Goal: Find specific page/section: Find specific page/section

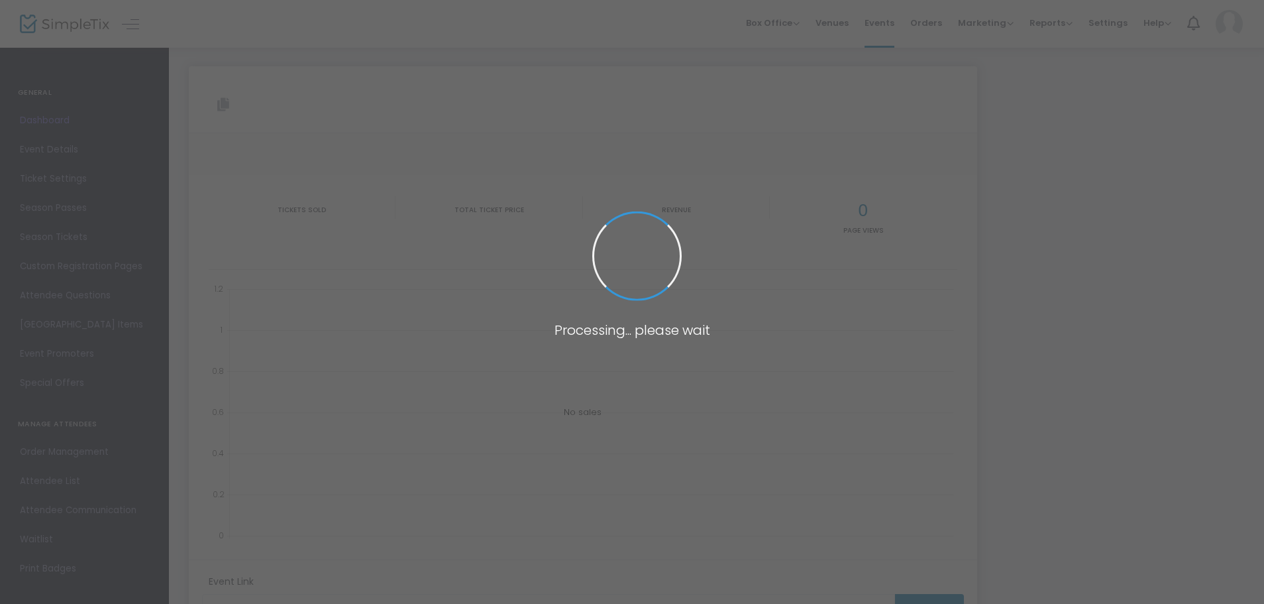
type input "[URL][DOMAIN_NAME]"
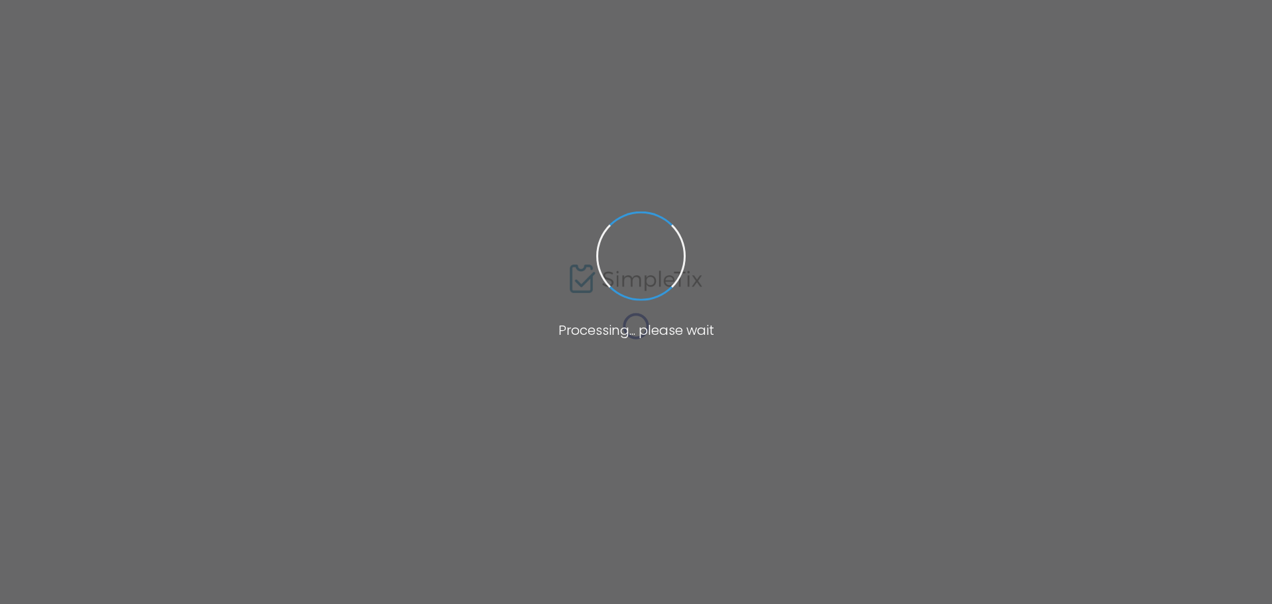
type input "[URL][DOMAIN_NAME]"
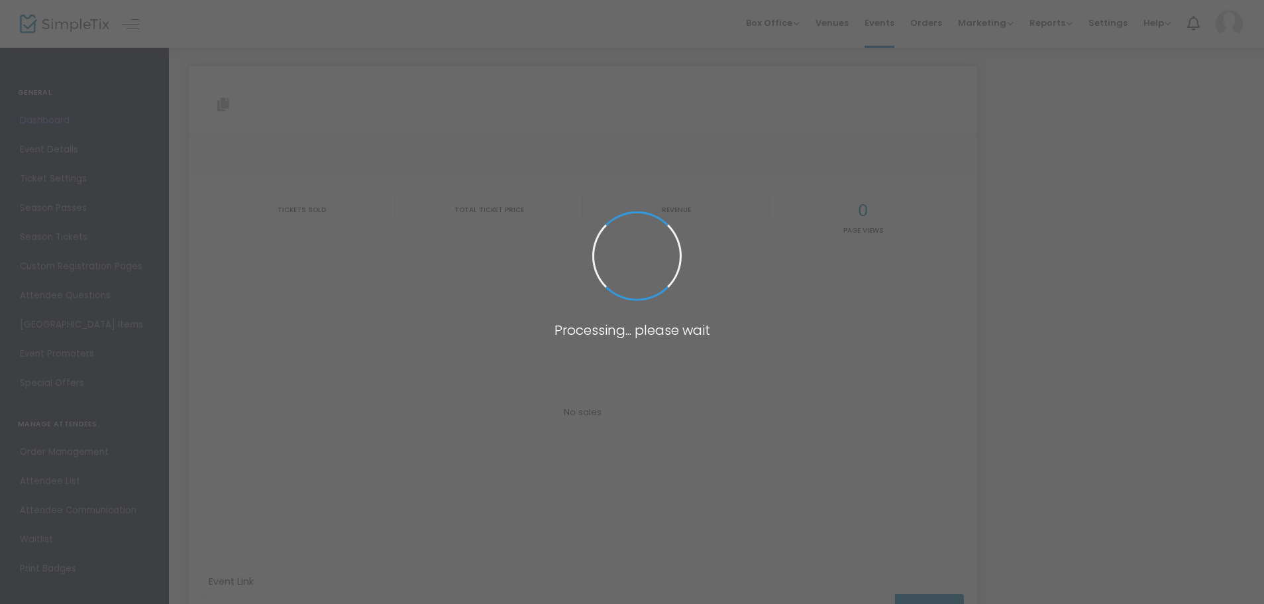
type input "[URL][DOMAIN_NAME]"
